Goal: Information Seeking & Learning: Learn about a topic

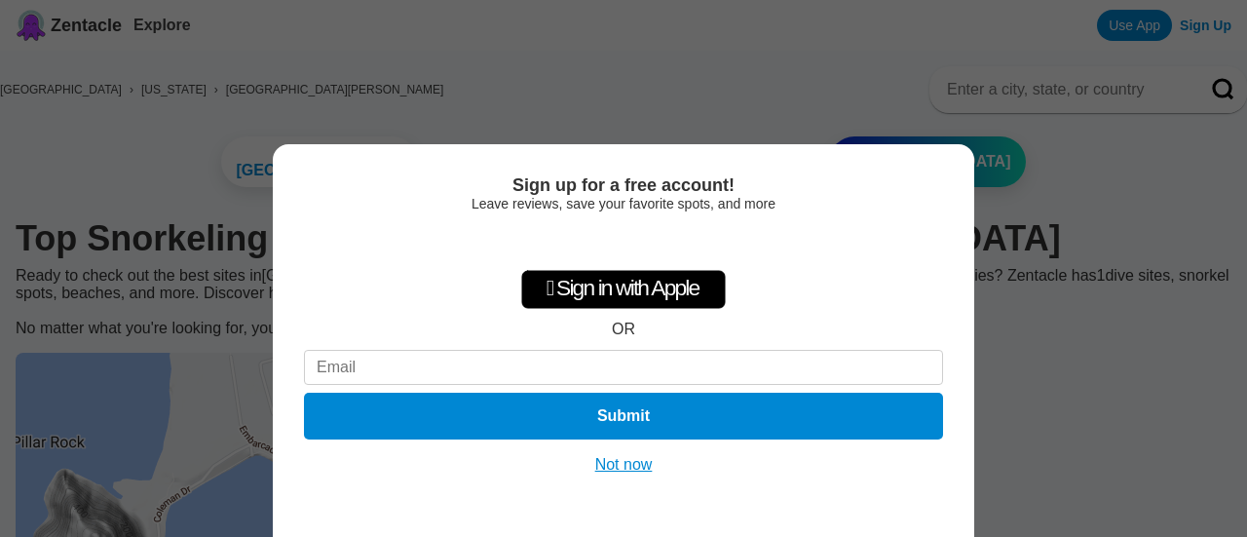
click at [627, 471] on button "Not now" at bounding box center [623, 464] width 69 height 19
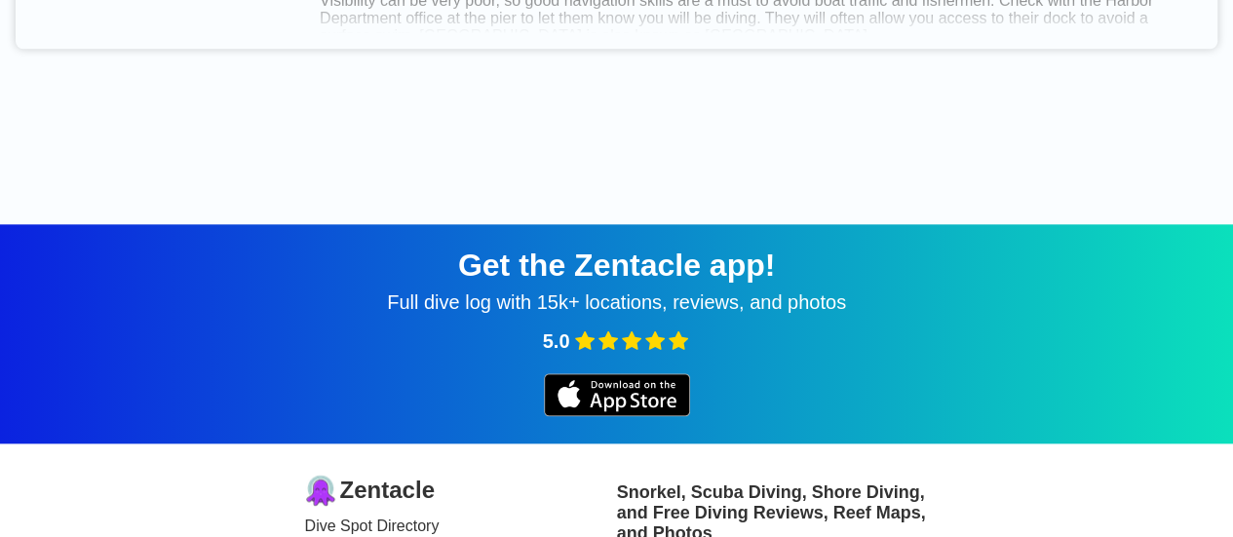
scroll to position [649, 0]
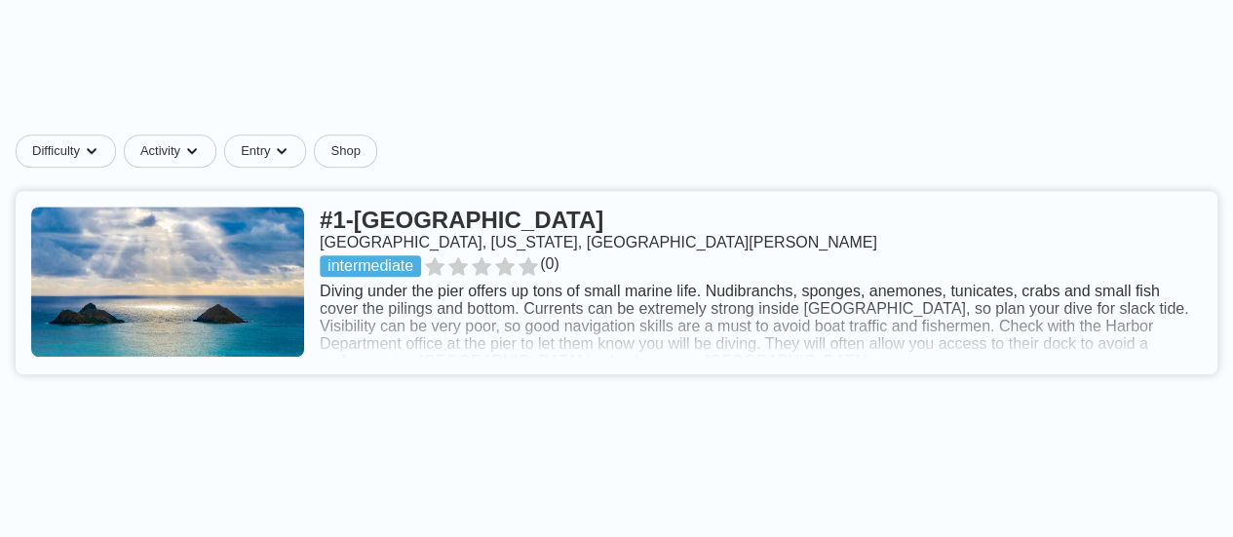
click at [856, 344] on link at bounding box center [616, 282] width 1201 height 183
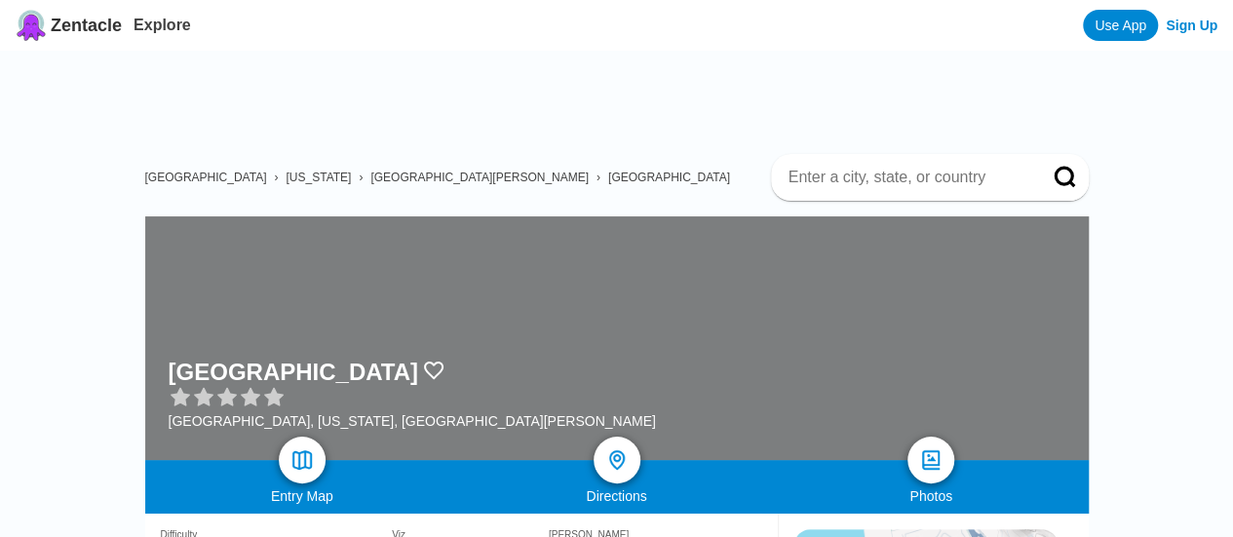
scroll to position [324, 0]
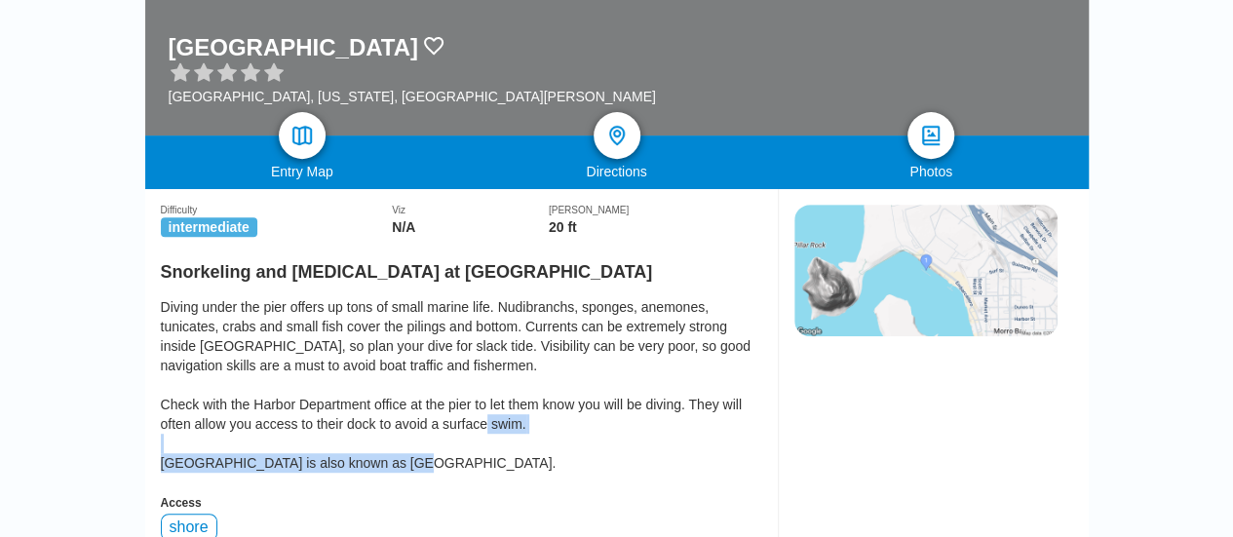
drag, startPoint x: 441, startPoint y: 470, endPoint x: 150, endPoint y: 463, distance: 291.4
copy div "North T-Pier is also known as Morro Bay T-Pier"
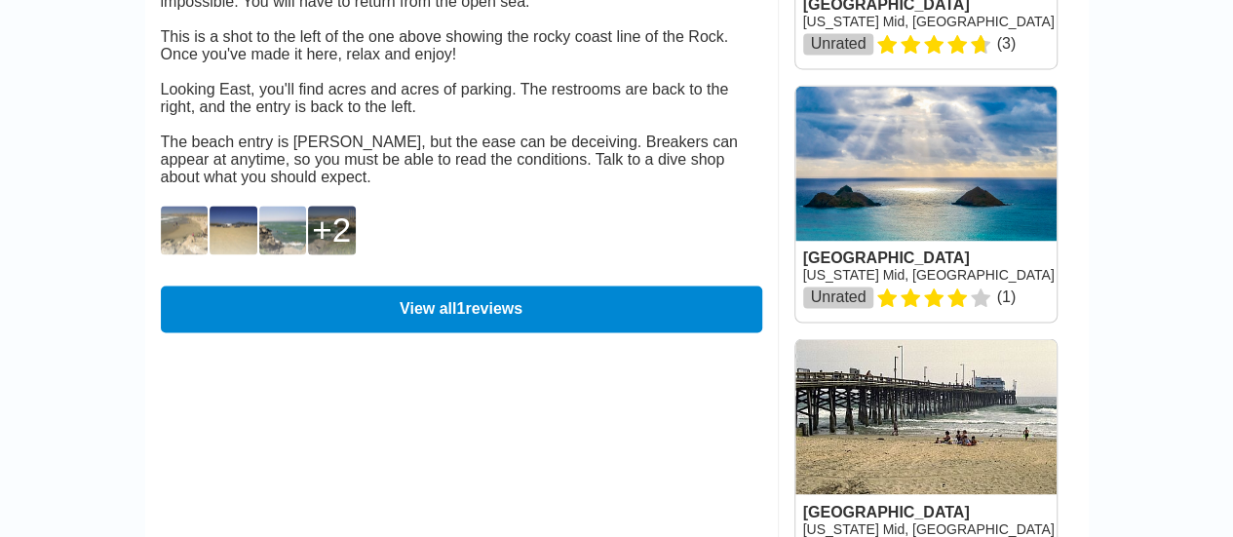
scroll to position [1557, 0]
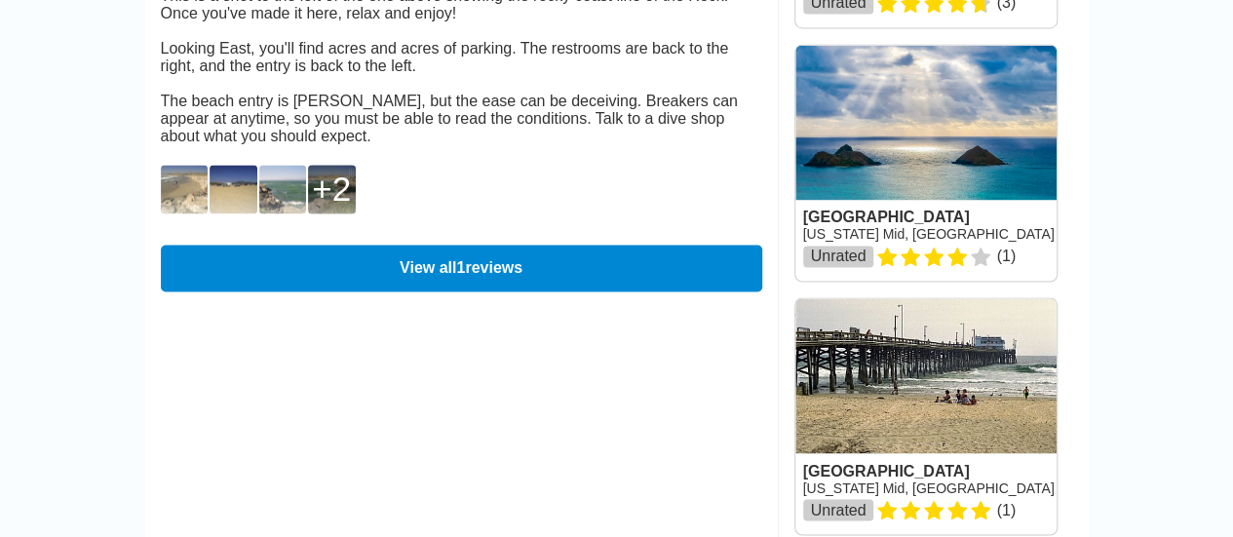
click at [172, 213] on img at bounding box center [185, 189] width 48 height 49
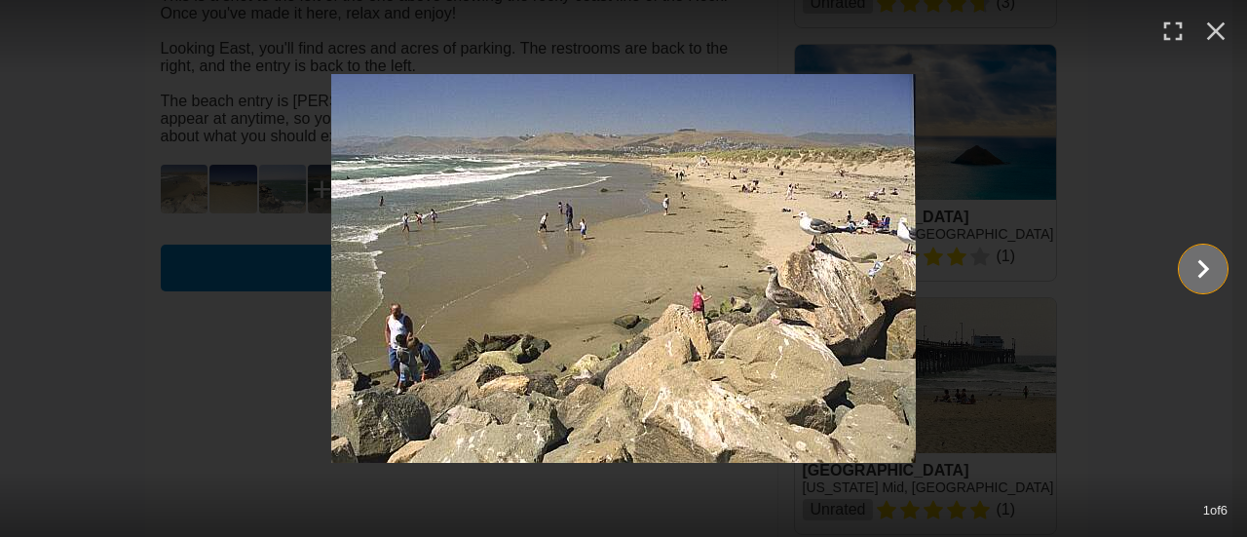
click at [1211, 268] on icon "Show slide 2 of 6" at bounding box center [1203, 269] width 37 height 47
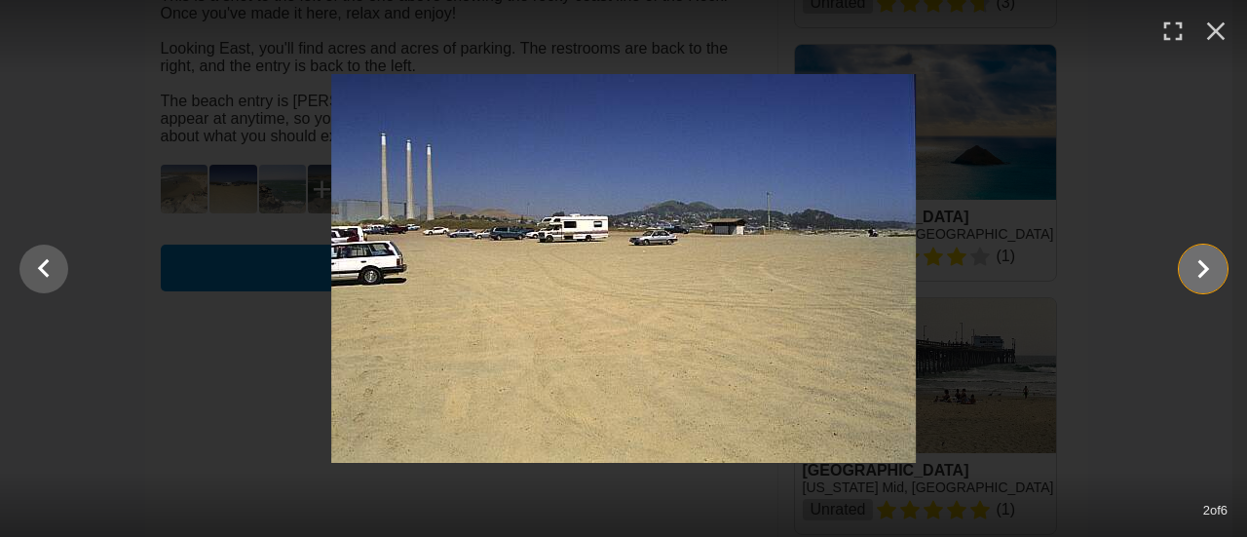
click at [1205, 268] on icon "Show slide 3 of 6" at bounding box center [1204, 268] width 12 height 19
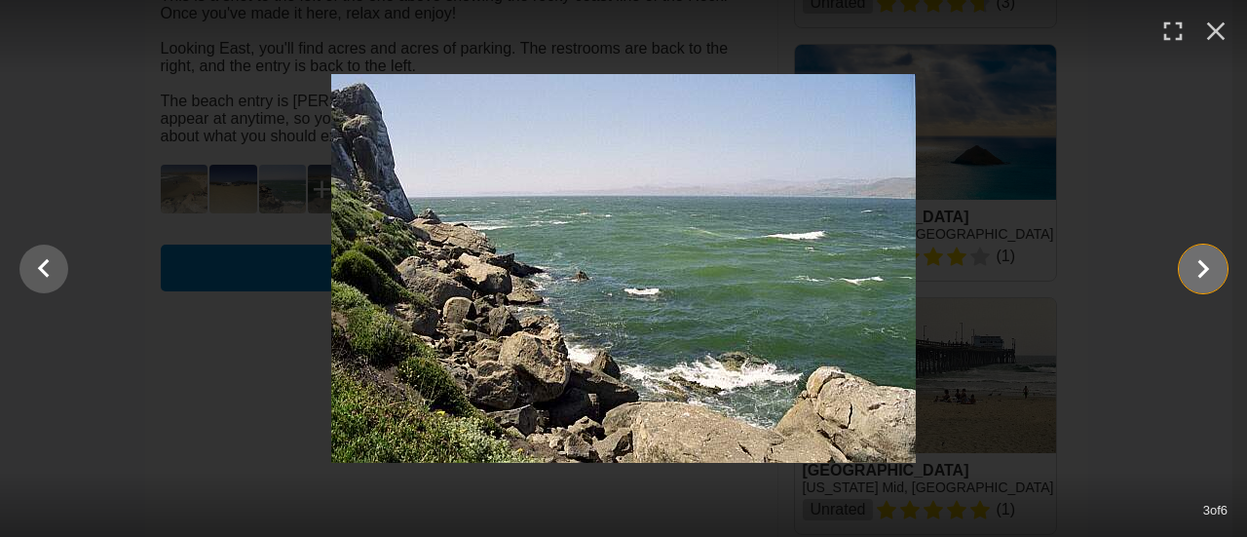
click at [1205, 268] on icon "Show slide 4 of 6" at bounding box center [1204, 268] width 12 height 19
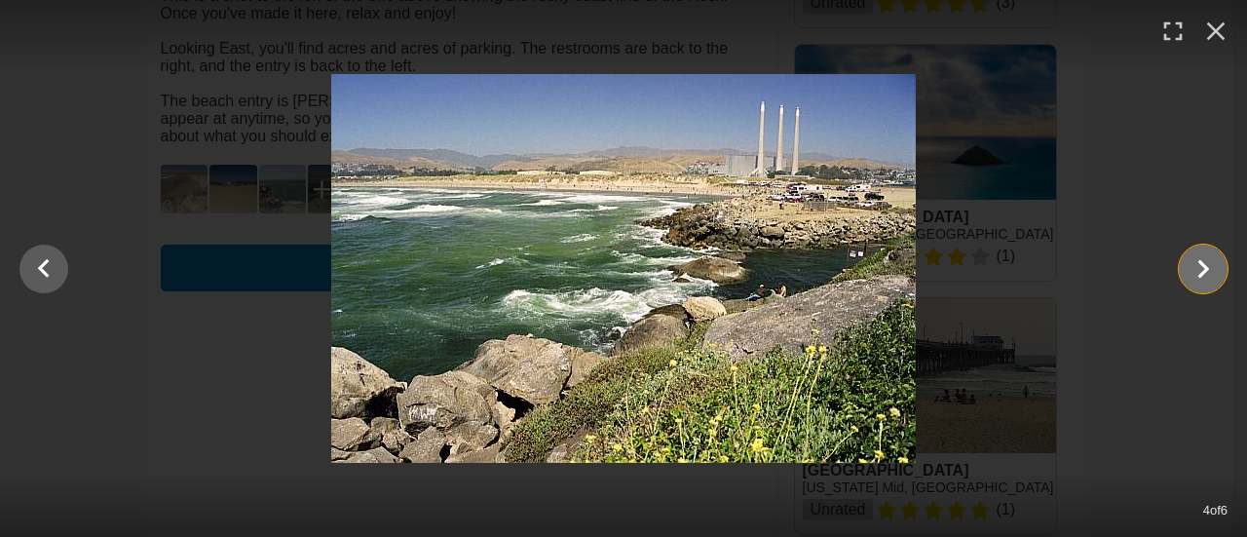
click at [1205, 268] on icon "Show slide 5 of 6" at bounding box center [1204, 268] width 12 height 19
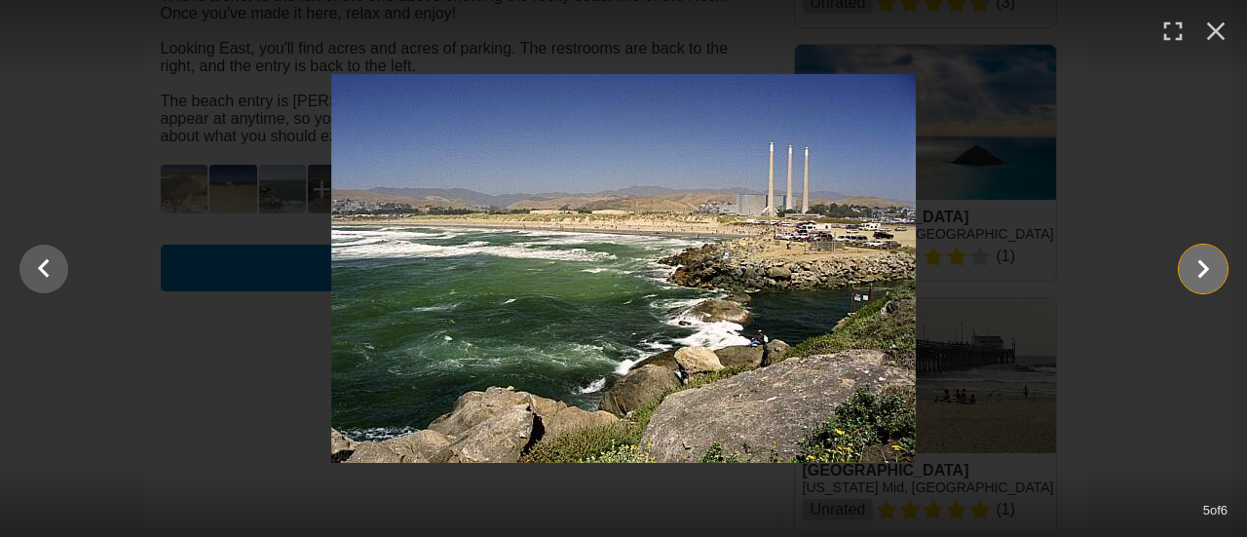
click at [1205, 268] on icon "Show slide 6 of 6" at bounding box center [1204, 268] width 12 height 19
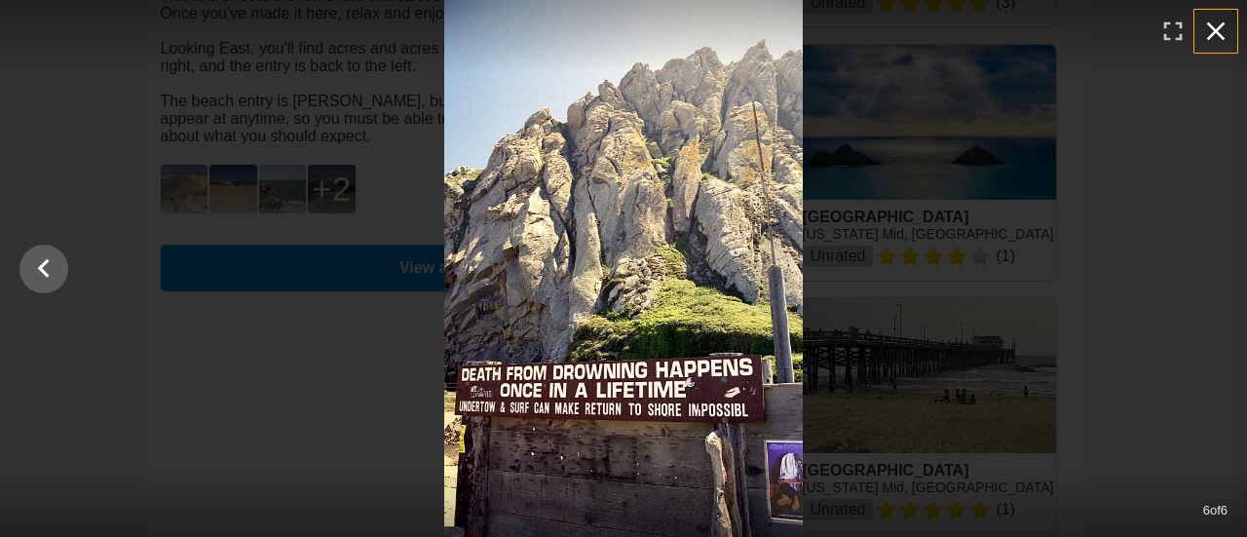
click at [1224, 26] on icon "button" at bounding box center [1215, 31] width 31 height 31
